Goal: Task Accomplishment & Management: Use online tool/utility

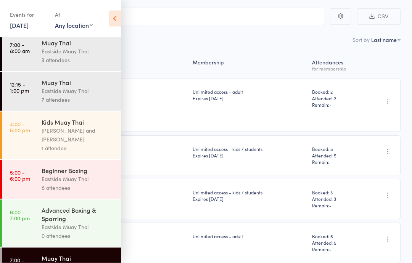
scroll to position [88, 0]
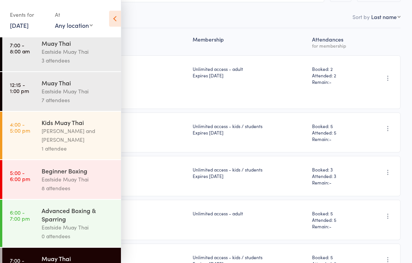
click at [112, 17] on icon at bounding box center [115, 19] width 12 height 16
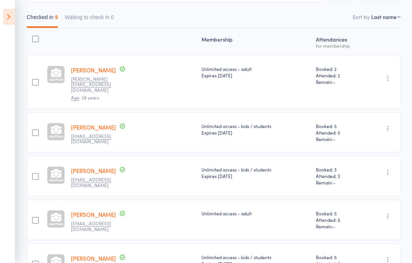
click at [13, 17] on icon at bounding box center [9, 17] width 12 height 16
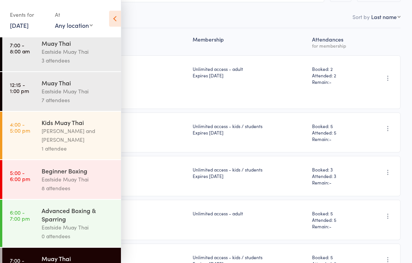
click at [23, 15] on div "Events for" at bounding box center [28, 14] width 37 height 13
click at [37, 19] on div "Events for" at bounding box center [28, 14] width 37 height 13
click at [81, 18] on div "At" at bounding box center [74, 14] width 38 height 13
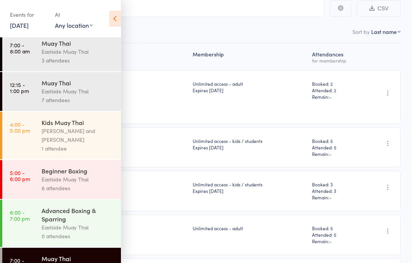
scroll to position [0, 0]
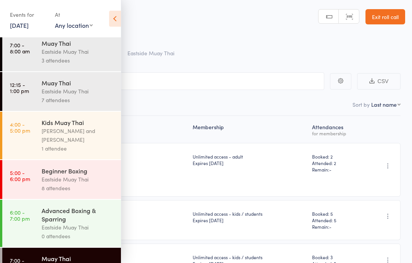
click at [381, 17] on link "Exit roll call" at bounding box center [385, 16] width 40 height 15
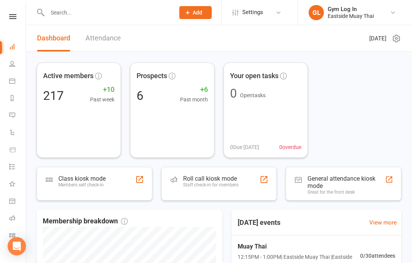
click at [15, 82] on link "Calendar" at bounding box center [17, 81] width 17 height 17
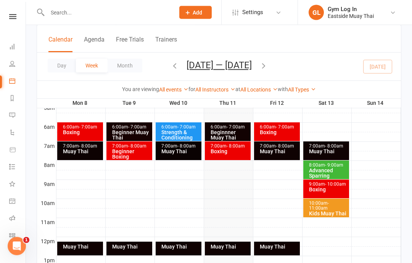
scroll to position [148, 0]
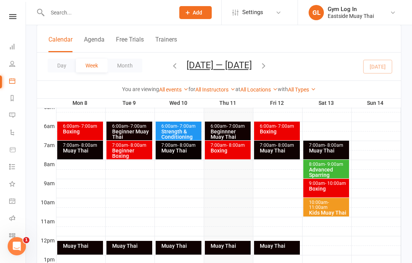
click at [227, 241] on div "Muay Thai" at bounding box center [228, 248] width 46 height 14
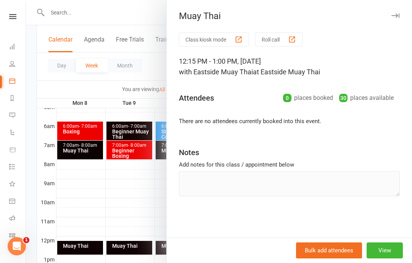
click at [217, 38] on button "Class kiosk mode" at bounding box center [214, 39] width 70 height 14
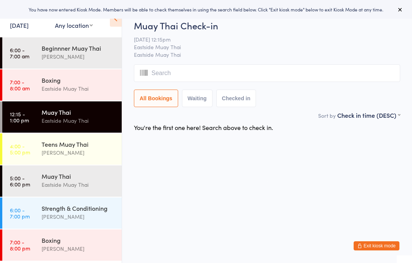
click at [209, 75] on input "search" at bounding box center [267, 73] width 266 height 18
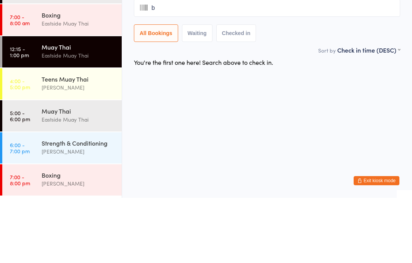
type input "be"
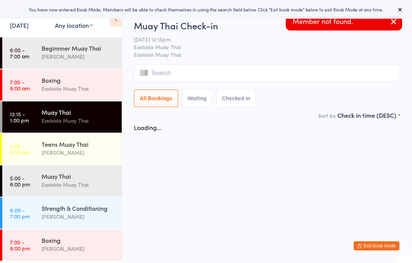
type input "l"
type input "i"
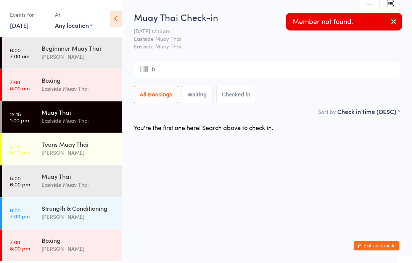
type input "be"
type input "li"
type input "be"
type input "l"
type input "i"
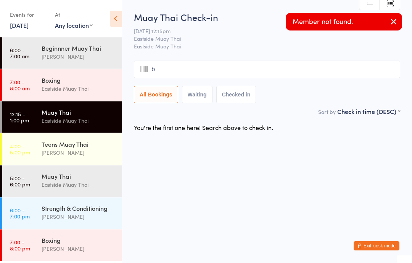
type input "be"
type input "n"
click at [391, 26] on icon "button" at bounding box center [393, 22] width 9 height 10
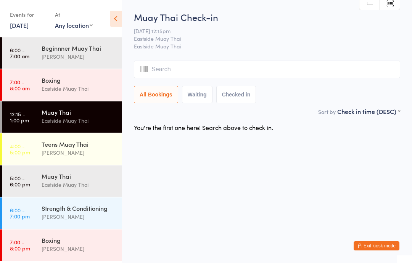
click at [210, 69] on input "search" at bounding box center [267, 70] width 266 height 18
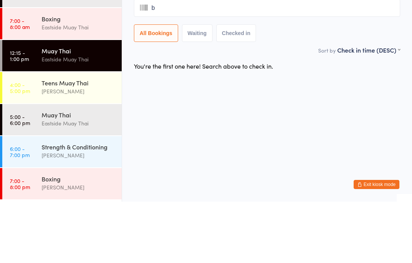
type input "be"
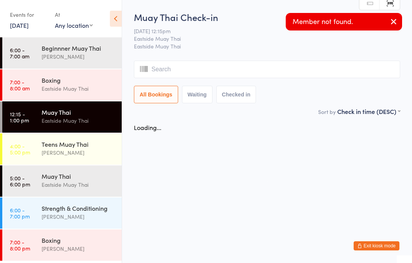
type input "l"
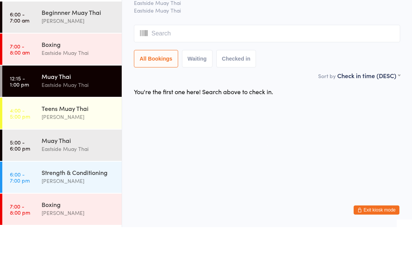
click at [179, 61] on input "search" at bounding box center [267, 70] width 266 height 18
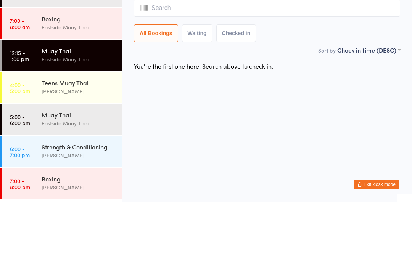
type input "b"
type input "e"
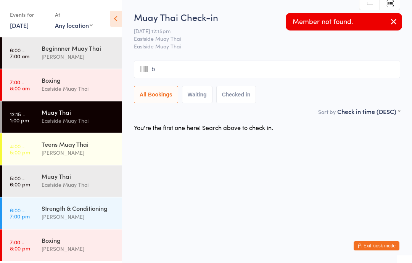
type input "be"
type input "l"
click at [386, 22] on button "button" at bounding box center [393, 22] width 17 height 18
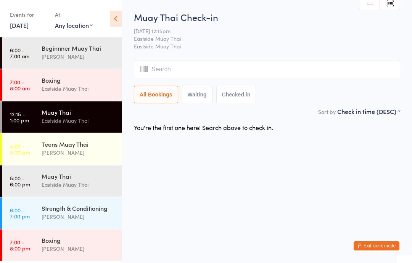
click at [191, 69] on input "search" at bounding box center [267, 70] width 266 height 18
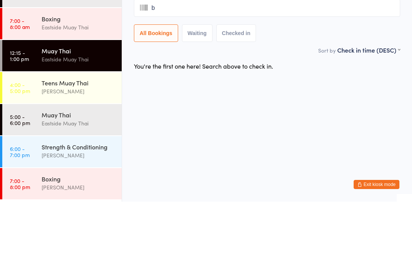
type input "be"
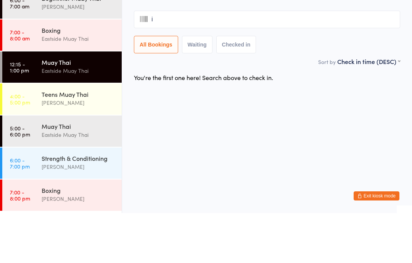
type input "is"
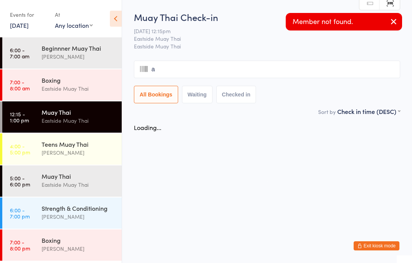
type input "aa"
type input "i"
type input "saa"
click at [393, 27] on button "button" at bounding box center [393, 22] width 17 height 18
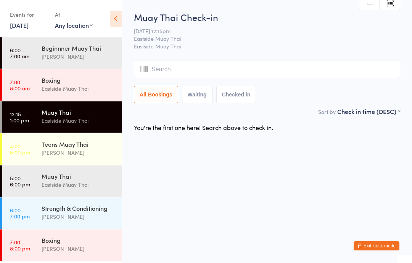
click at [202, 72] on input "search" at bounding box center [267, 70] width 266 height 18
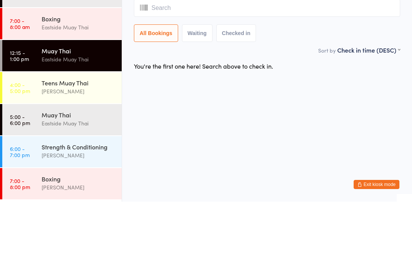
type input "i"
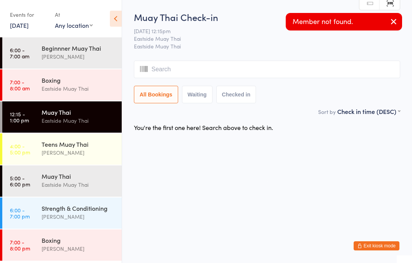
type input "i"
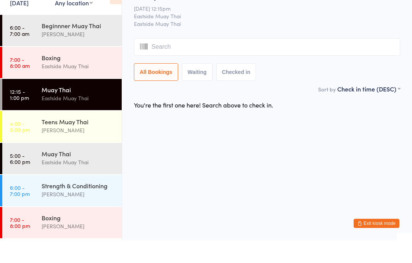
click at [69, 108] on div "Muay Thai" at bounding box center [79, 112] width 74 height 8
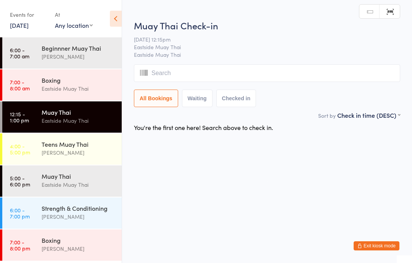
click at [69, 91] on div "Eastside Muay Thai" at bounding box center [79, 88] width 74 height 9
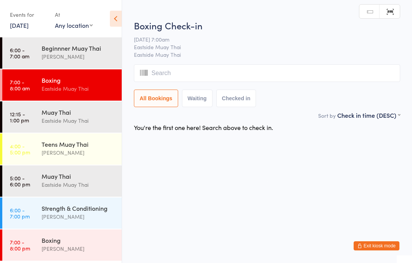
click at [65, 114] on div "Muay Thai" at bounding box center [79, 112] width 74 height 8
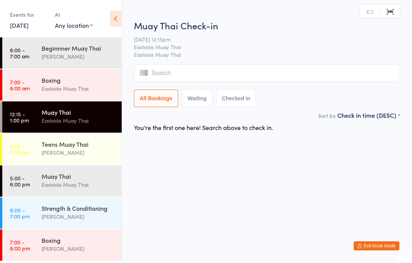
click at [188, 70] on input "search" at bounding box center [267, 73] width 266 height 18
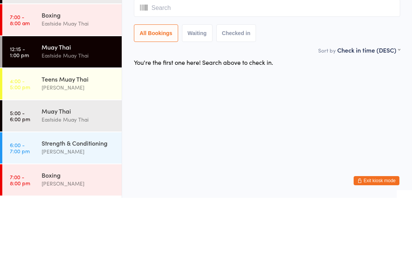
type input "i"
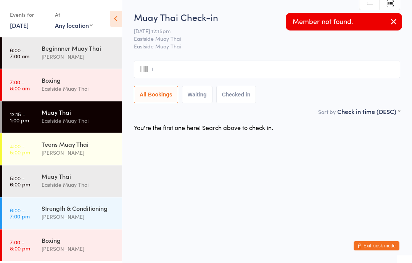
type input "is"
type input "aa"
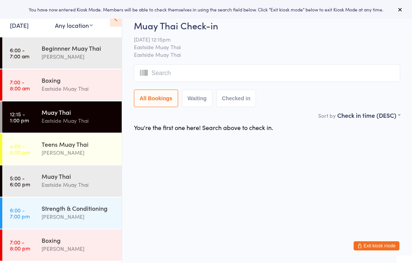
click at [71, 117] on div "Eastside Muay Thai" at bounding box center [79, 120] width 74 height 9
click at [196, 75] on input "search" at bounding box center [267, 73] width 266 height 18
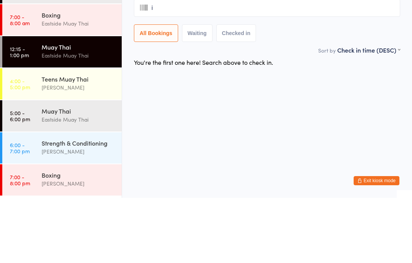
type input "is"
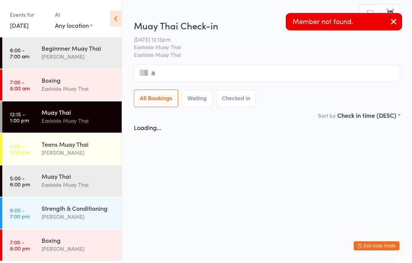
type input "aa"
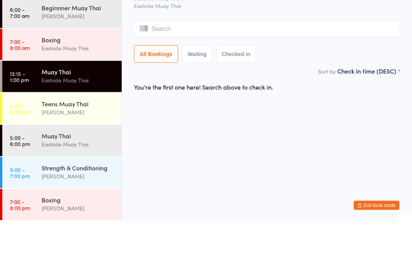
click at [236, 86] on button "Checked in" at bounding box center [236, 95] width 40 height 18
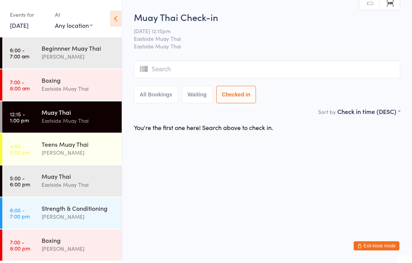
click at [186, 69] on input "search" at bounding box center [267, 70] width 266 height 18
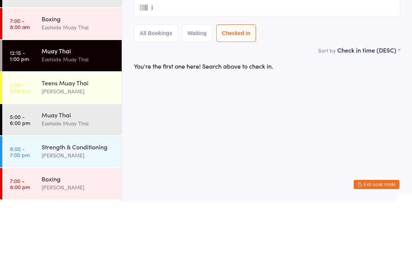
type input "is"
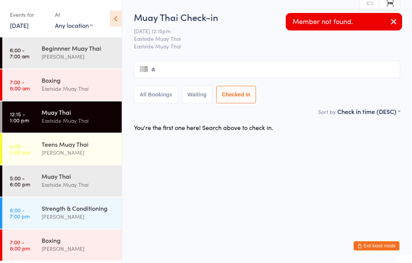
type input "aa"
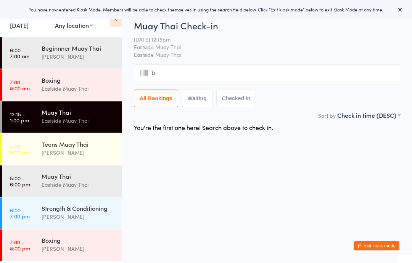
type input "be"
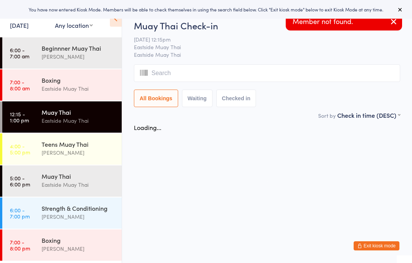
type input "l"
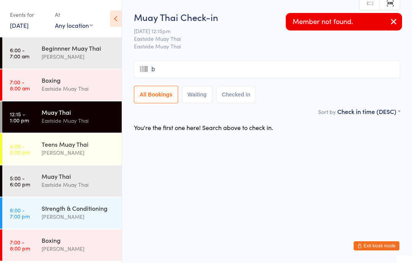
type input "be"
type input "l"
type input "be"
type input "l"
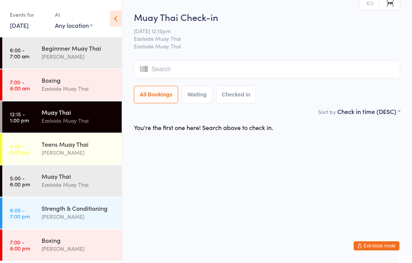
click at [228, 103] on button "Checked in" at bounding box center [236, 95] width 40 height 18
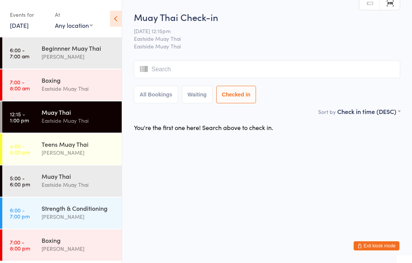
click at [205, 71] on input "search" at bounding box center [267, 70] width 266 height 18
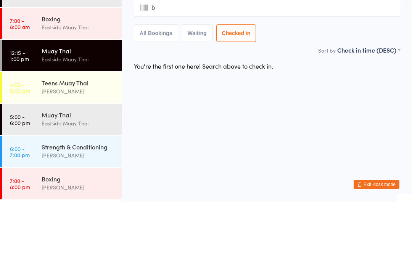
type input "bb"
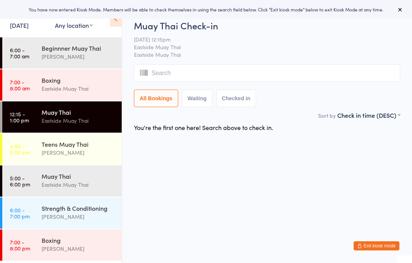
click at [264, 76] on input "search" at bounding box center [267, 73] width 266 height 18
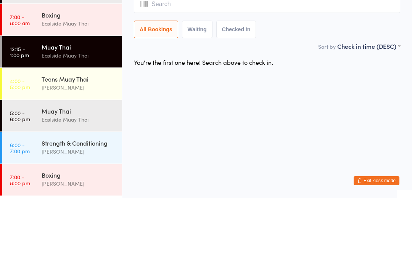
type input "f"
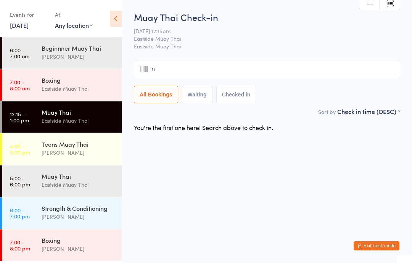
type input "no"
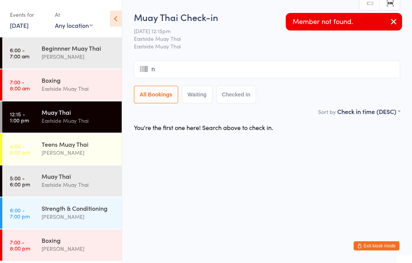
type input "no"
type input "a"
click at [266, 76] on input "search" at bounding box center [267, 70] width 266 height 18
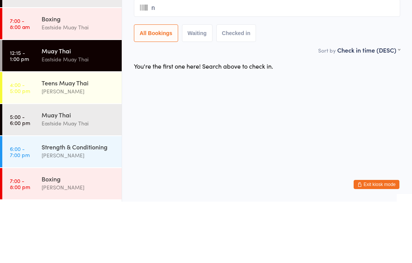
type input "no"
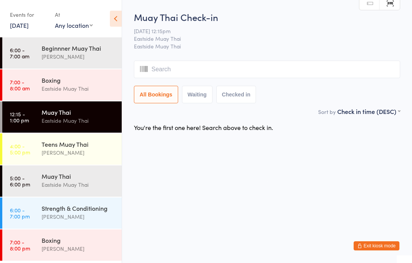
click at [231, 103] on button "Checked in" at bounding box center [236, 95] width 40 height 18
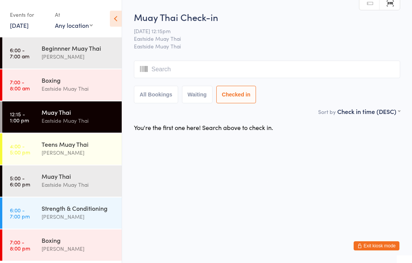
click at [190, 96] on button "Waiting" at bounding box center [197, 95] width 31 height 18
select select "0"
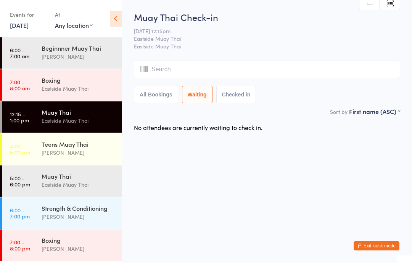
click at [276, 70] on input "search" at bounding box center [267, 70] width 266 height 18
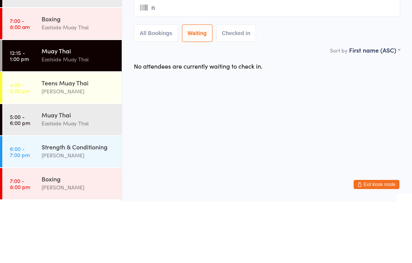
type input "no"
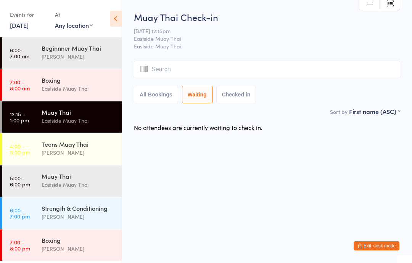
click at [193, 72] on input "search" at bounding box center [267, 70] width 266 height 18
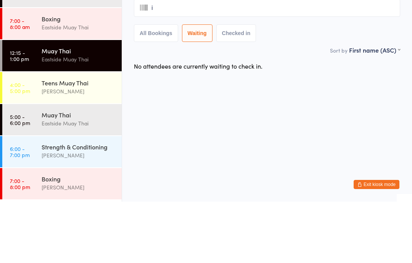
type input "is"
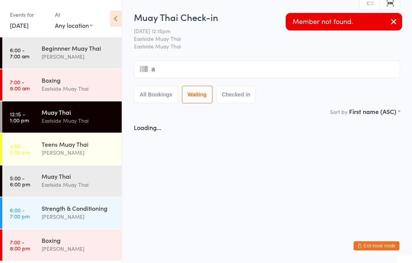
type input "aa"
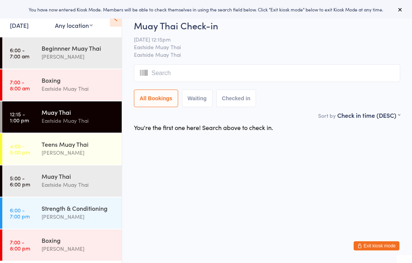
type input "i"
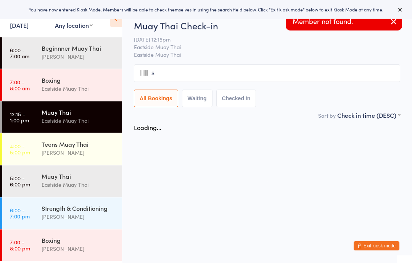
type input "sa"
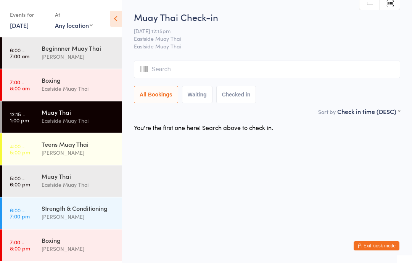
click at [273, 72] on input "search" at bounding box center [267, 70] width 266 height 18
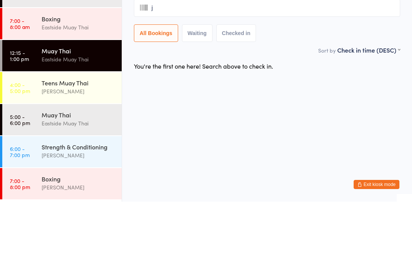
type input "ja"
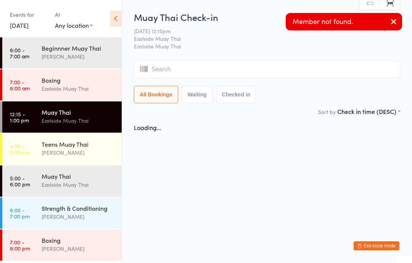
type input "y"
type input "de"
type input "ja"
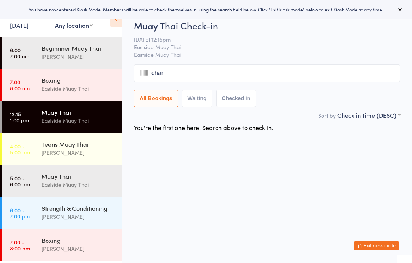
type input "charl"
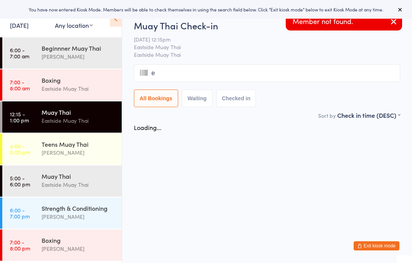
type input "ee"
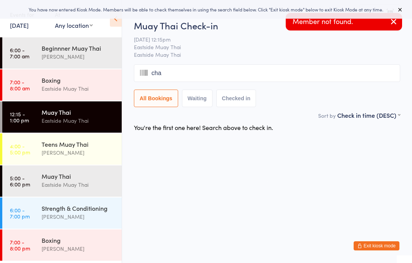
type input "char"
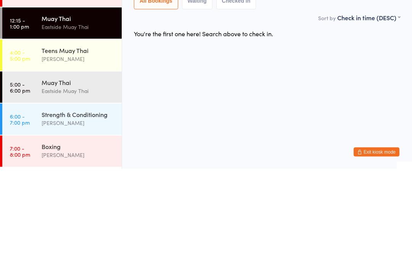
click at [66, 116] on div "Eastside Muay Thai" at bounding box center [79, 120] width 74 height 9
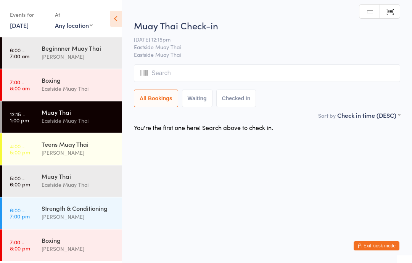
click at [91, 107] on div "Muay Thai Eastside Muay Thai" at bounding box center [82, 116] width 80 height 30
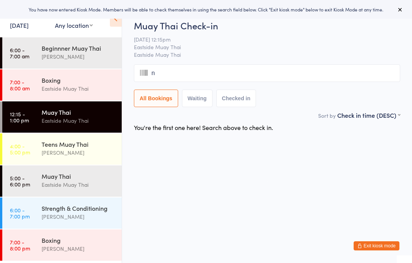
type input "na"
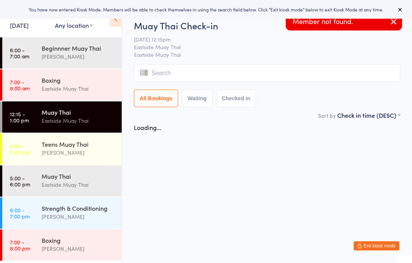
type input "b"
type input "na"
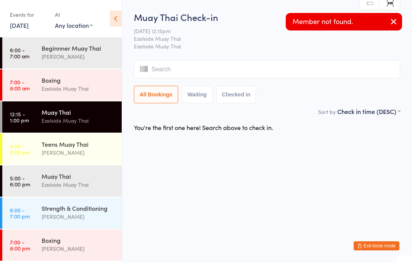
type input "n"
type input "a"
click at [72, 61] on div "[PERSON_NAME]" at bounding box center [79, 56] width 74 height 9
